Goal: Find specific fact: Find specific fact

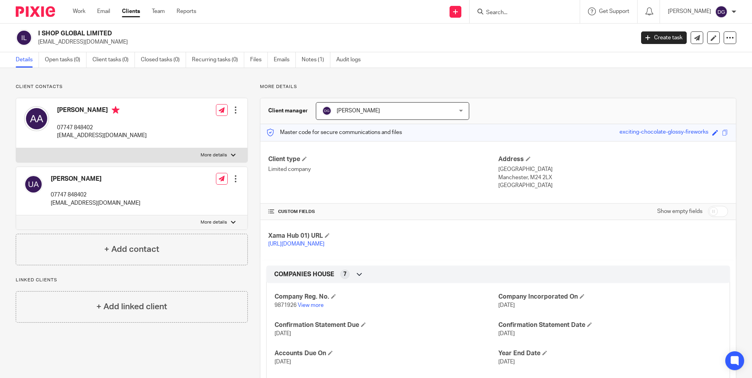
click at [494, 17] on div at bounding box center [525, 11] width 110 height 23
click at [494, 16] on input "Search" at bounding box center [520, 12] width 71 height 7
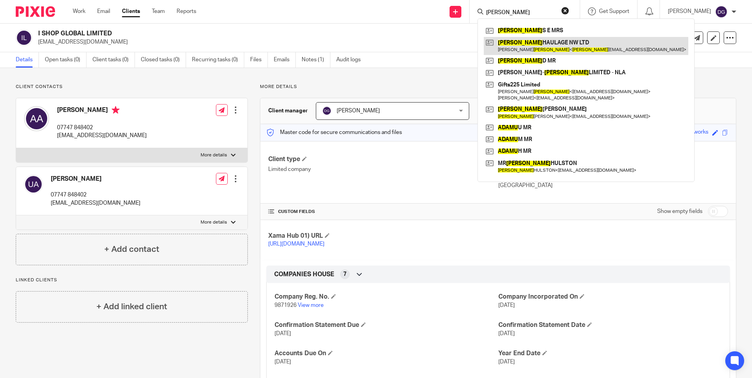
type input "adams"
click at [519, 41] on link at bounding box center [586, 46] width 205 height 18
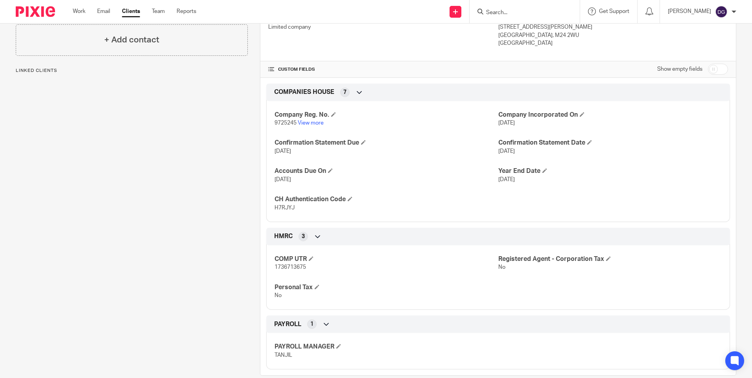
scroll to position [156, 0]
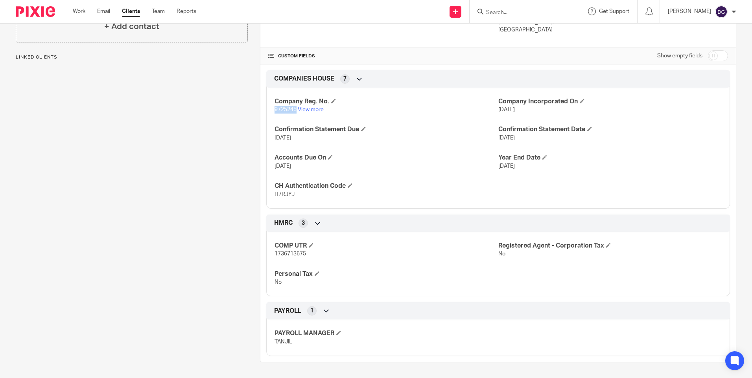
drag, startPoint x: 295, startPoint y: 110, endPoint x: 263, endPoint y: 111, distance: 31.9
click at [263, 111] on div "COMPANIES HOUSE 7 Company Reg. No. 9725245 View more Company Incorporated On [D…" at bounding box center [498, 139] width 476 height 138
copy span "9725245"
drag, startPoint x: 292, startPoint y: 196, endPoint x: 272, endPoint y: 195, distance: 20.5
click at [272, 195] on div "Company Reg. No. 9725245 View more Company Incorporated On 10 Aug 2015 Confirma…" at bounding box center [498, 145] width 464 height 127
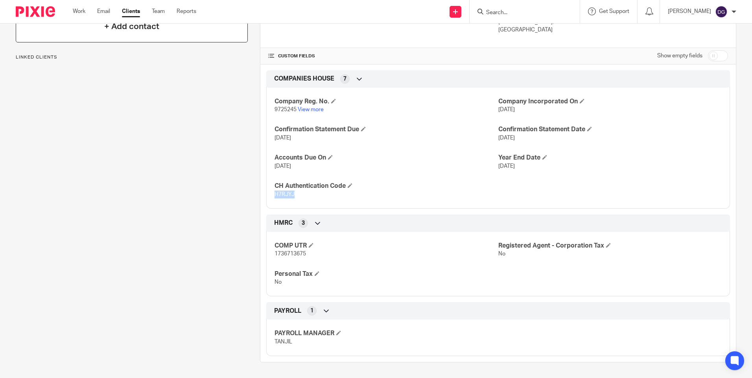
copy span "H7RJYJ"
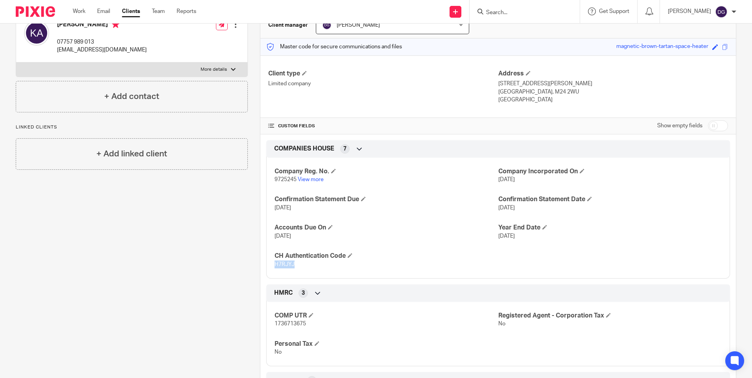
scroll to position [0, 0]
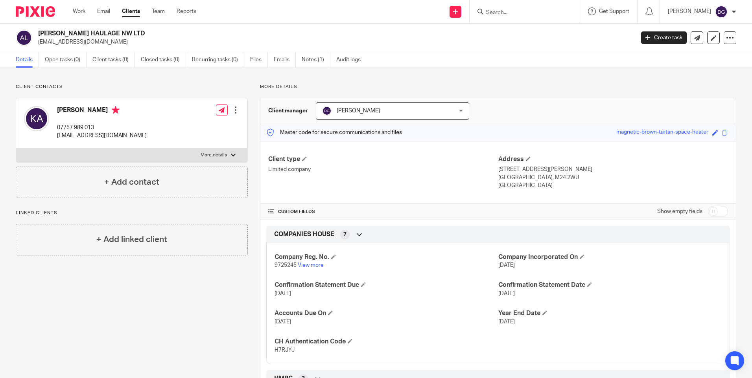
click at [507, 10] on input "Search" at bounding box center [520, 12] width 71 height 7
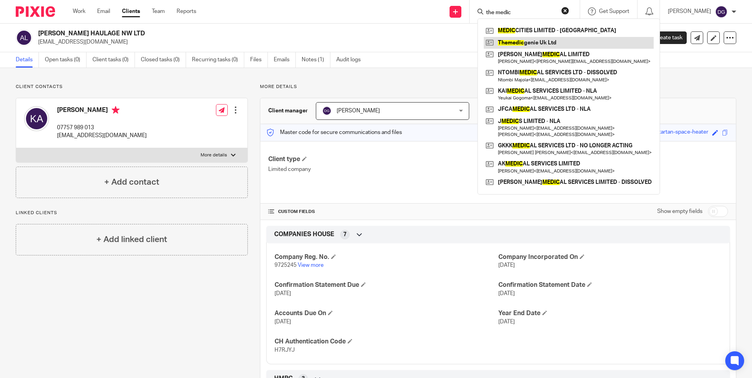
type input "the medic"
click at [518, 45] on link at bounding box center [569, 43] width 170 height 12
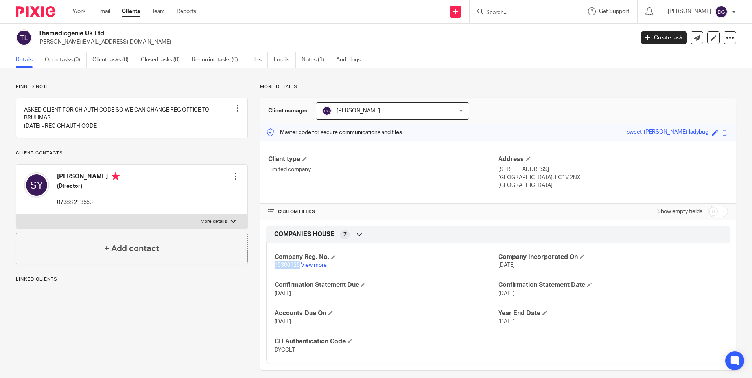
drag, startPoint x: 298, startPoint y: 267, endPoint x: 274, endPoint y: 267, distance: 24.0
click at [275, 267] on span "15300125" at bounding box center [287, 266] width 25 height 6
copy span "15300125"
click at [501, 13] on input "Search" at bounding box center [520, 12] width 71 height 7
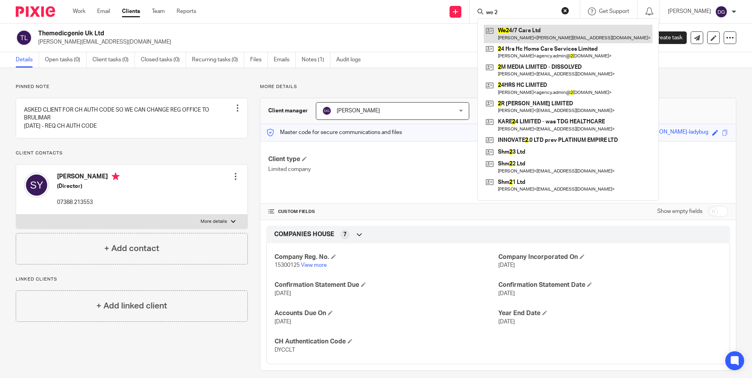
type input "we 2"
click at [513, 33] on link at bounding box center [568, 34] width 169 height 18
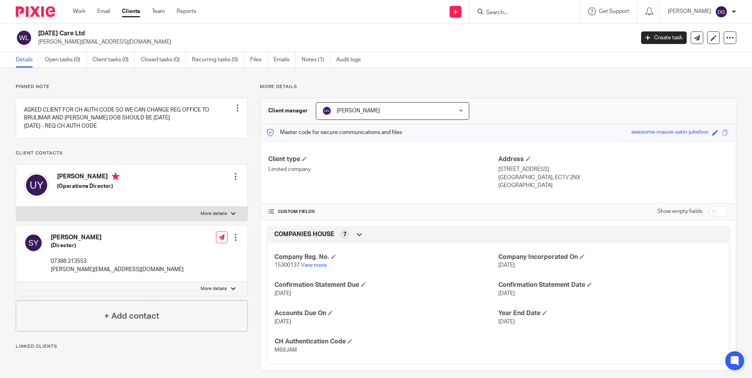
scroll to position [8, 0]
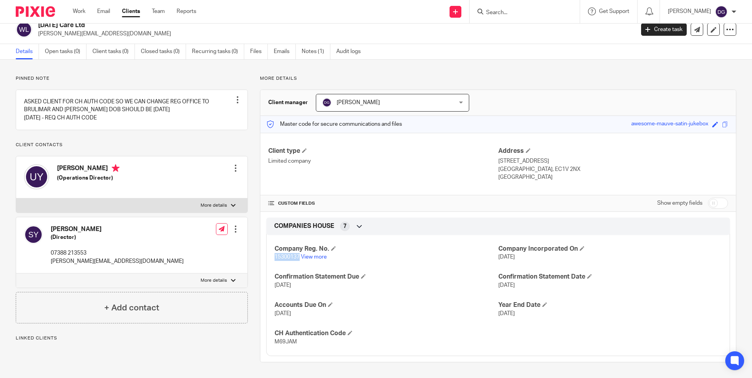
drag, startPoint x: 297, startPoint y: 257, endPoint x: 273, endPoint y: 256, distance: 24.0
click at [275, 256] on span "15300137" at bounding box center [287, 258] width 25 height 6
copy span "15300137"
click at [505, 7] on form at bounding box center [527, 12] width 84 height 10
click at [504, 10] on input "Search" at bounding box center [520, 12] width 71 height 7
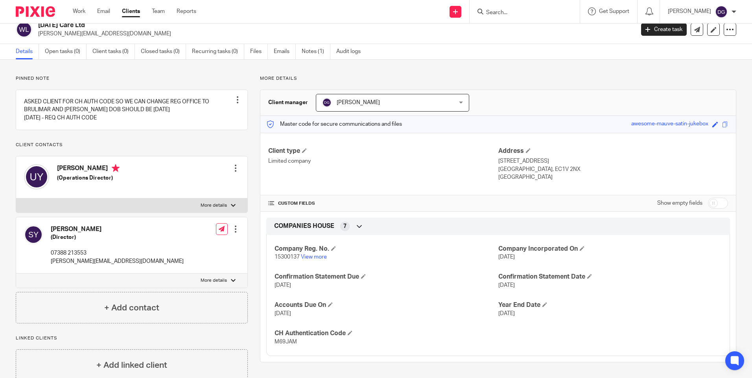
type input "t"
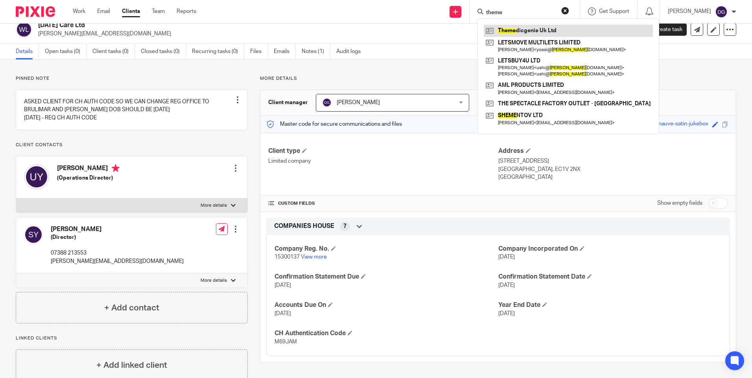
type input "theme"
click at [502, 29] on link at bounding box center [568, 31] width 169 height 12
click at [513, 33] on link at bounding box center [568, 31] width 169 height 12
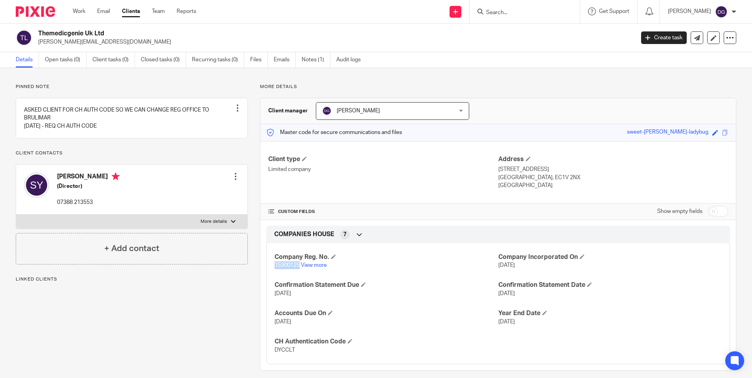
drag, startPoint x: 299, startPoint y: 266, endPoint x: 274, endPoint y: 267, distance: 24.4
click at [275, 267] on p "15300125 View more" at bounding box center [386, 266] width 223 height 8
copy span "15300125"
click at [525, 18] on div at bounding box center [525, 11] width 110 height 23
click at [516, 13] on input "Search" at bounding box center [520, 12] width 71 height 7
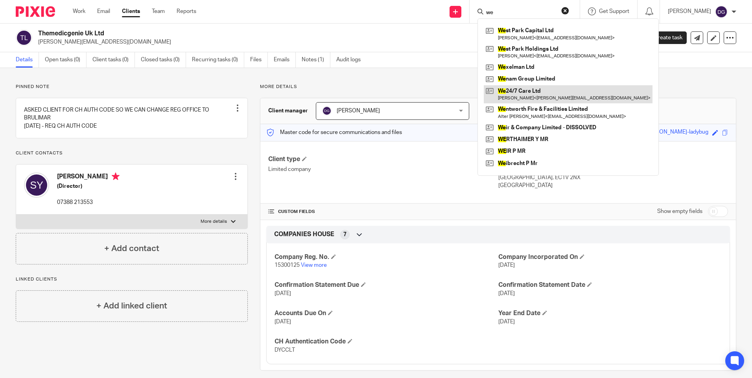
type input "we"
click at [513, 91] on link at bounding box center [568, 94] width 169 height 18
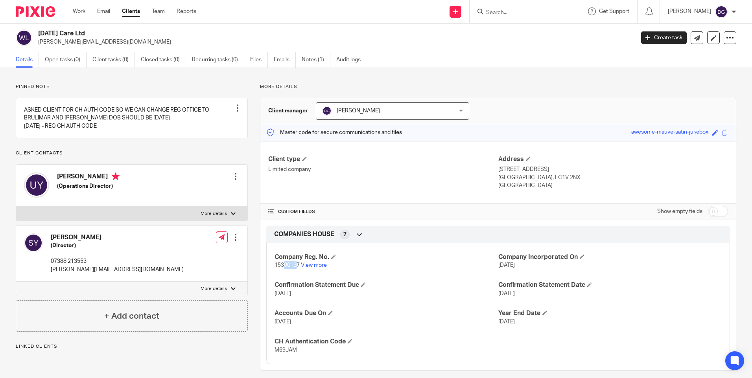
drag, startPoint x: 297, startPoint y: 264, endPoint x: 284, endPoint y: 268, distance: 12.9
click at [284, 268] on span "15300137" at bounding box center [287, 266] width 25 height 6
click at [285, 271] on div "Company Reg. No. 15300137 View more Company Incorporated On [DATE] Confirmation…" at bounding box center [498, 301] width 464 height 127
drag, startPoint x: 297, startPoint y: 264, endPoint x: 270, endPoint y: 266, distance: 27.6
click at [270, 266] on div "Company Reg. No. 15300137 View more Company Incorporated On [DATE] Confirmation…" at bounding box center [498, 301] width 464 height 127
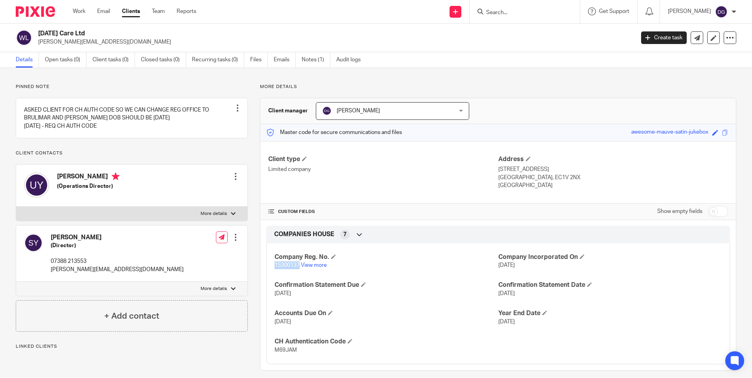
copy span "15300137"
